Goal: Information Seeking & Learning: Learn about a topic

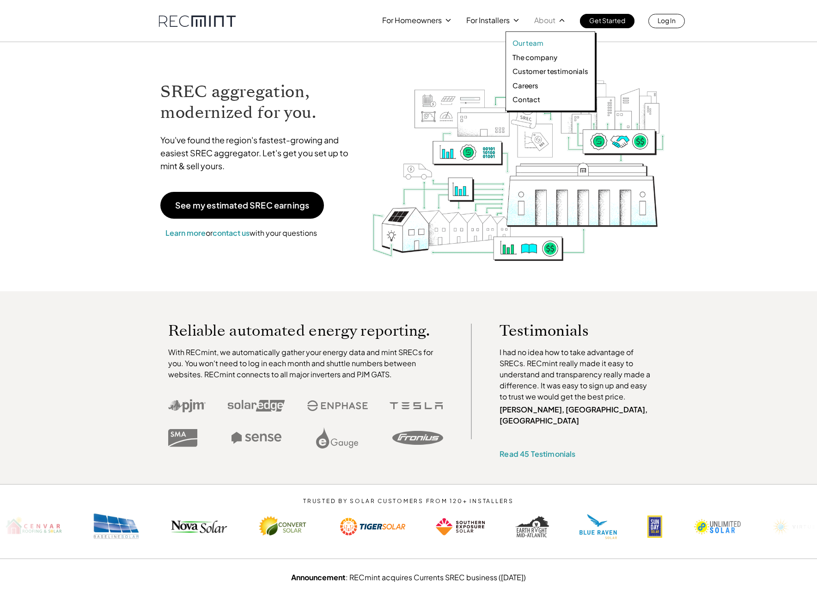
click at [532, 43] on p "Our team" at bounding box center [528, 42] width 31 height 9
click at [535, 57] on p "The company" at bounding box center [535, 57] width 44 height 9
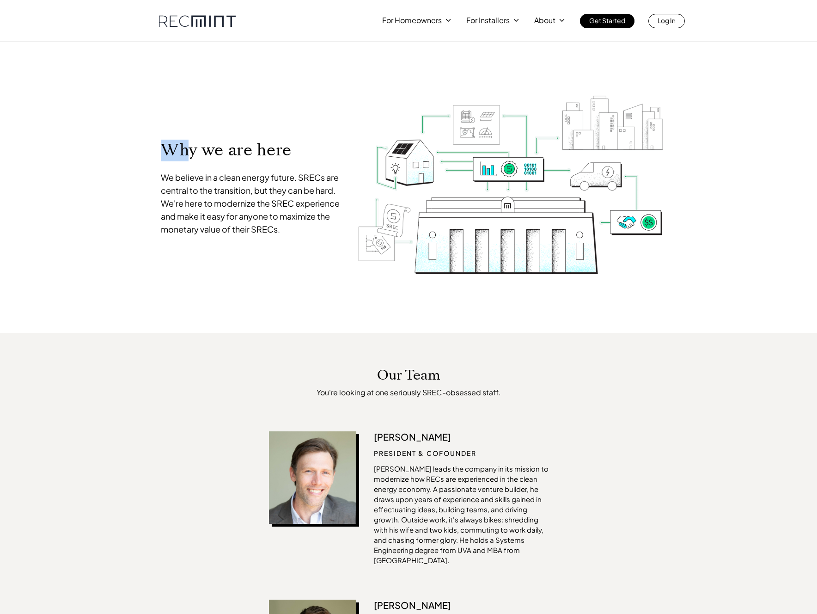
drag, startPoint x: 202, startPoint y: 149, endPoint x: 178, endPoint y: 147, distance: 25.0
drag, startPoint x: 178, startPoint y: 147, endPoint x: 132, endPoint y: 141, distance: 45.8
click at [177, 147] on p "Why we are here" at bounding box center [252, 150] width 182 height 21
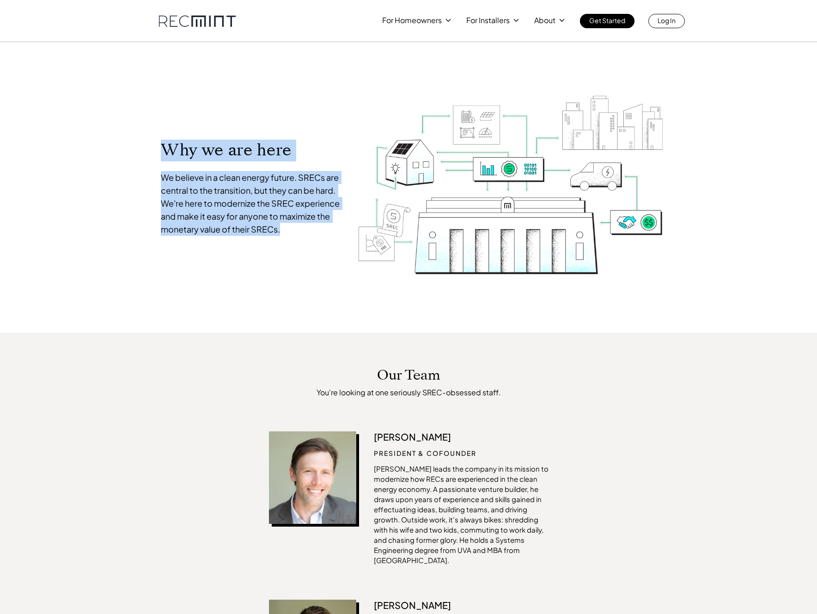
drag, startPoint x: 132, startPoint y: 141, endPoint x: 311, endPoint y: 239, distance: 204.0
click at [311, 239] on div "Why we are here We believe in a clean energy future. SRECs are central to the t…" at bounding box center [252, 187] width 200 height 115
drag, startPoint x: 278, startPoint y: 218, endPoint x: 149, endPoint y: 135, distance: 154.1
click at [149, 135] on div "Why we are here We believe in a clean energy future. SRECs are central to the t…" at bounding box center [408, 187] width 527 height 291
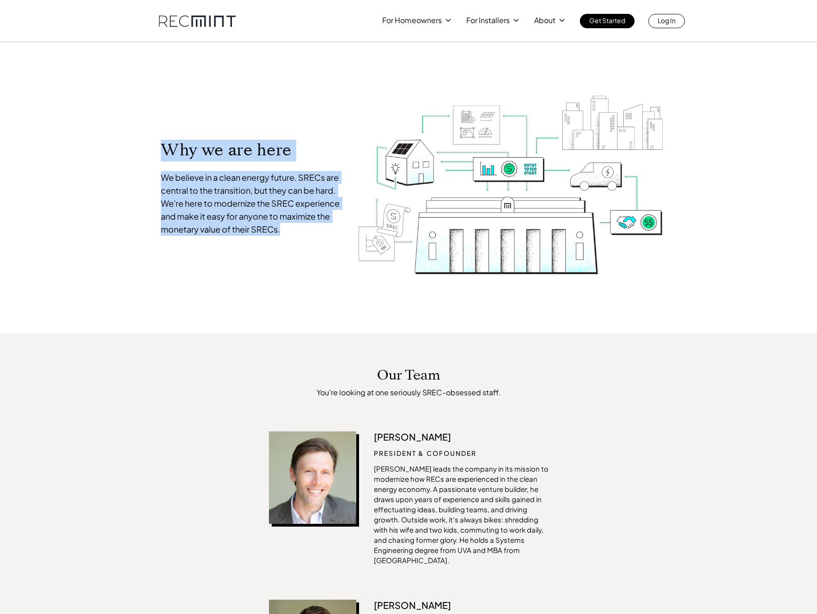
click at [149, 135] on div "Why we are here We believe in a clean energy future. SRECs are central to the t…" at bounding box center [408, 187] width 527 height 291
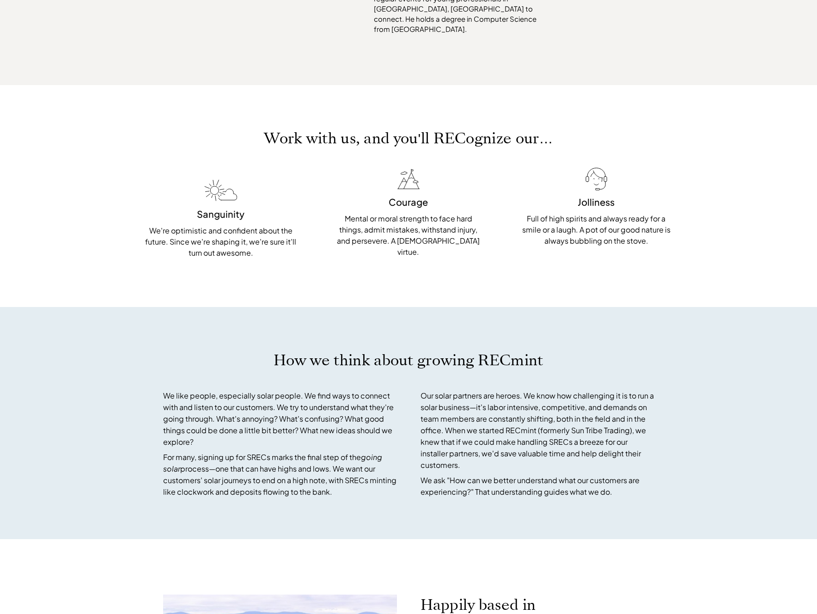
scroll to position [2125, 0]
